Goal: Information Seeking & Learning: Find specific fact

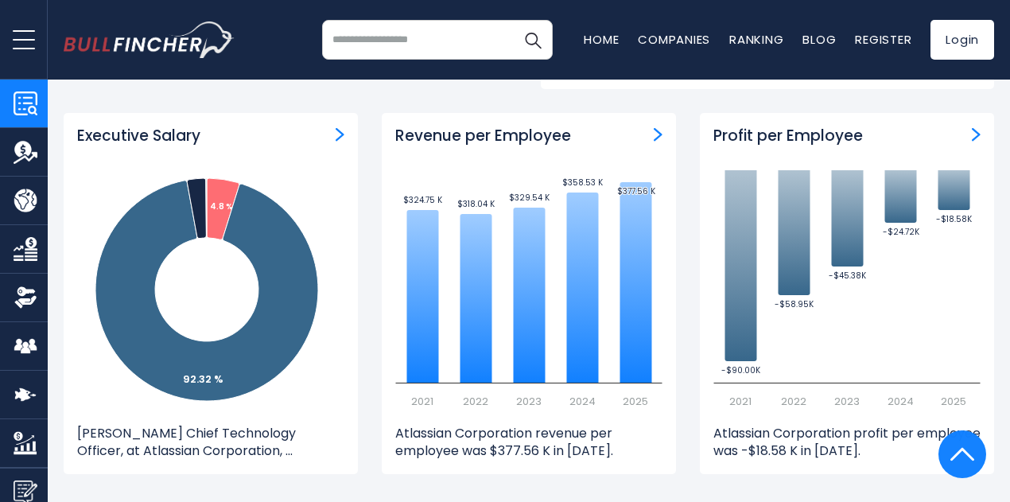
scroll to position [45, 0]
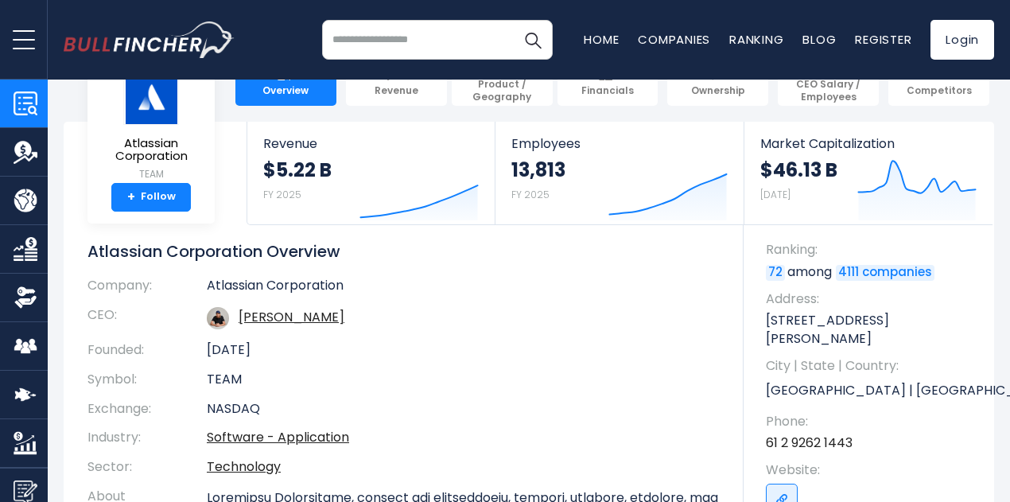
drag, startPoint x: 1004, startPoint y: 2, endPoint x: 478, endPoint y: 289, distance: 599.2
click at [478, 289] on td "Atlassian Corporation" at bounding box center [463, 289] width 513 height 23
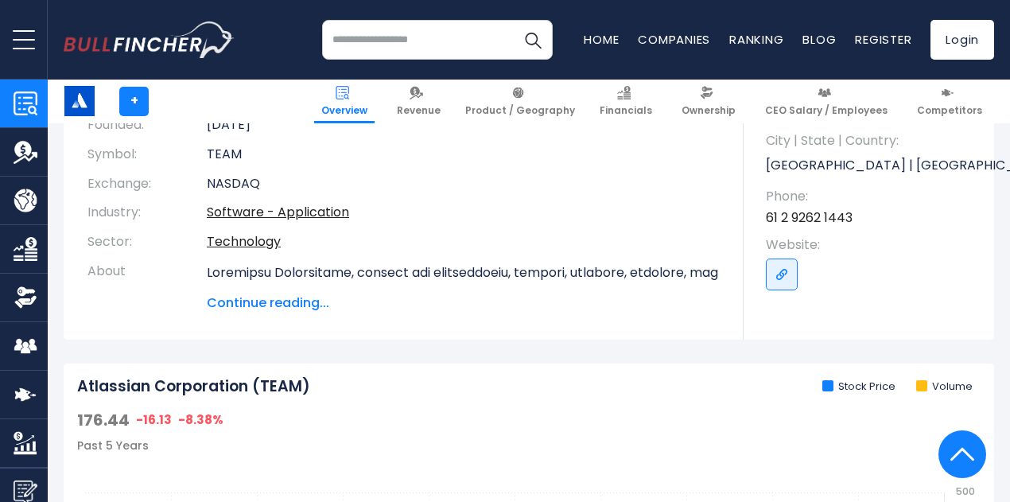
scroll to position [216, 0]
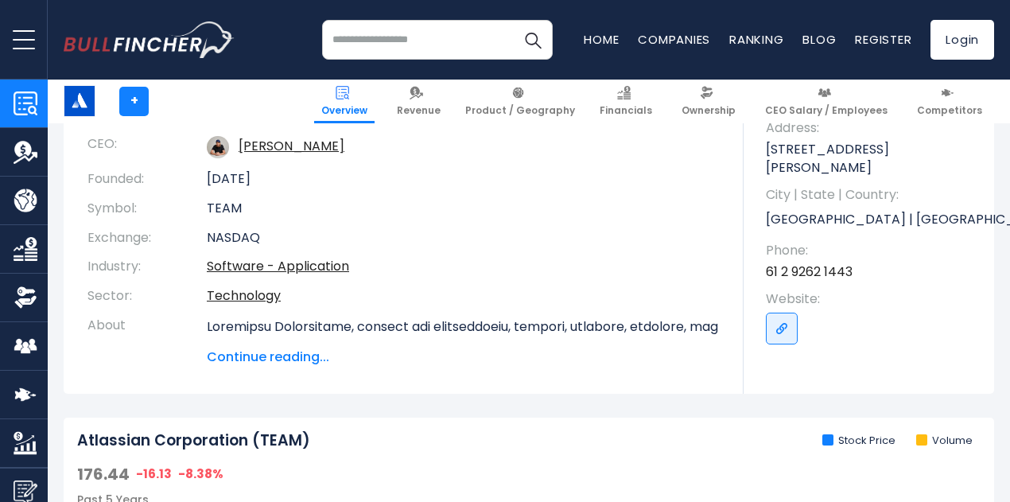
click at [274, 359] on span "Continue reading..." at bounding box center [463, 356] width 513 height 19
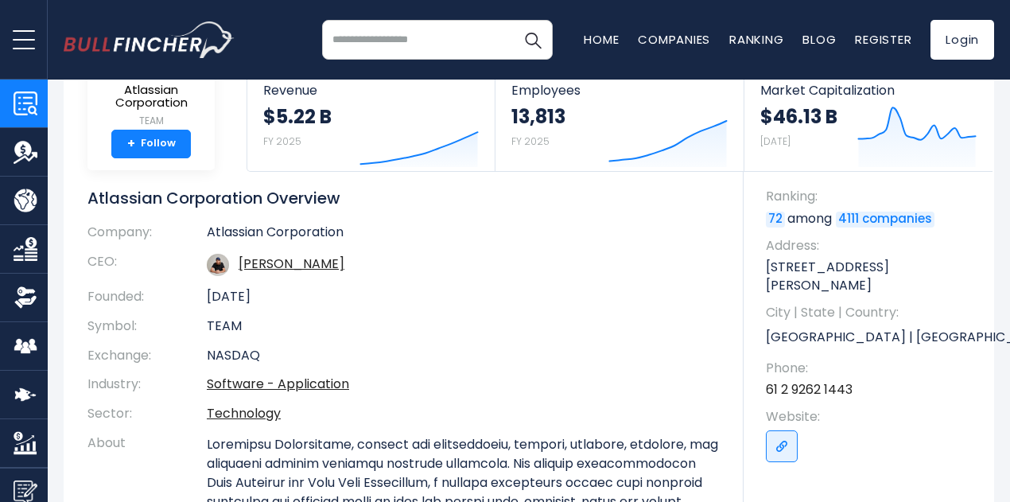
scroll to position [91, 0]
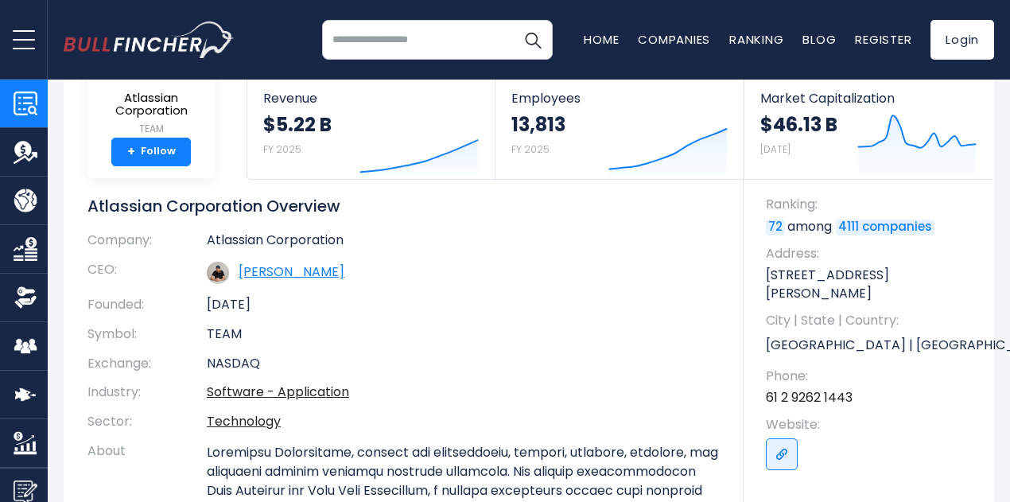
click at [344, 274] on link "[PERSON_NAME]" at bounding box center [292, 271] width 106 height 18
click at [774, 443] on link "Go to link" at bounding box center [782, 454] width 32 height 32
click at [292, 268] on link "[PERSON_NAME]" at bounding box center [292, 271] width 106 height 18
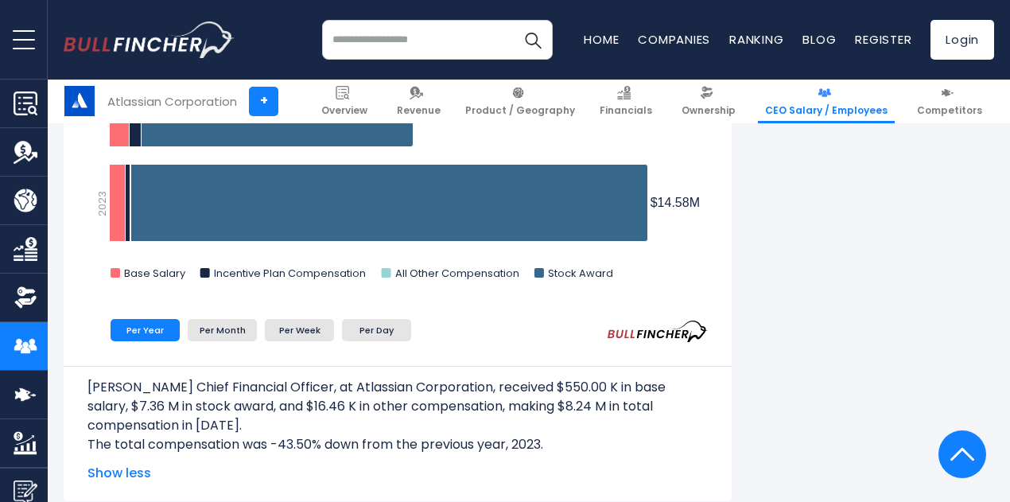
scroll to position [1606, 0]
